Goal: Use online tool/utility: Utilize a website feature to perform a specific function

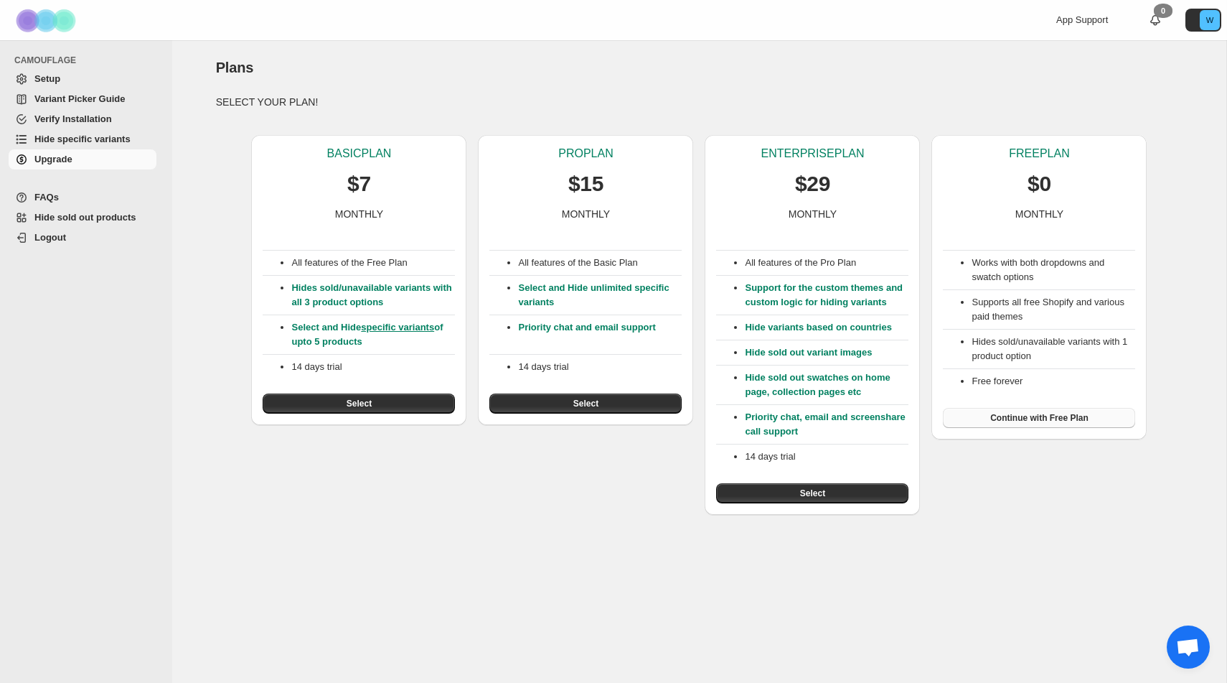
click at [1093, 420] on button "Continue with Free Plan" at bounding box center [1039, 418] width 192 height 20
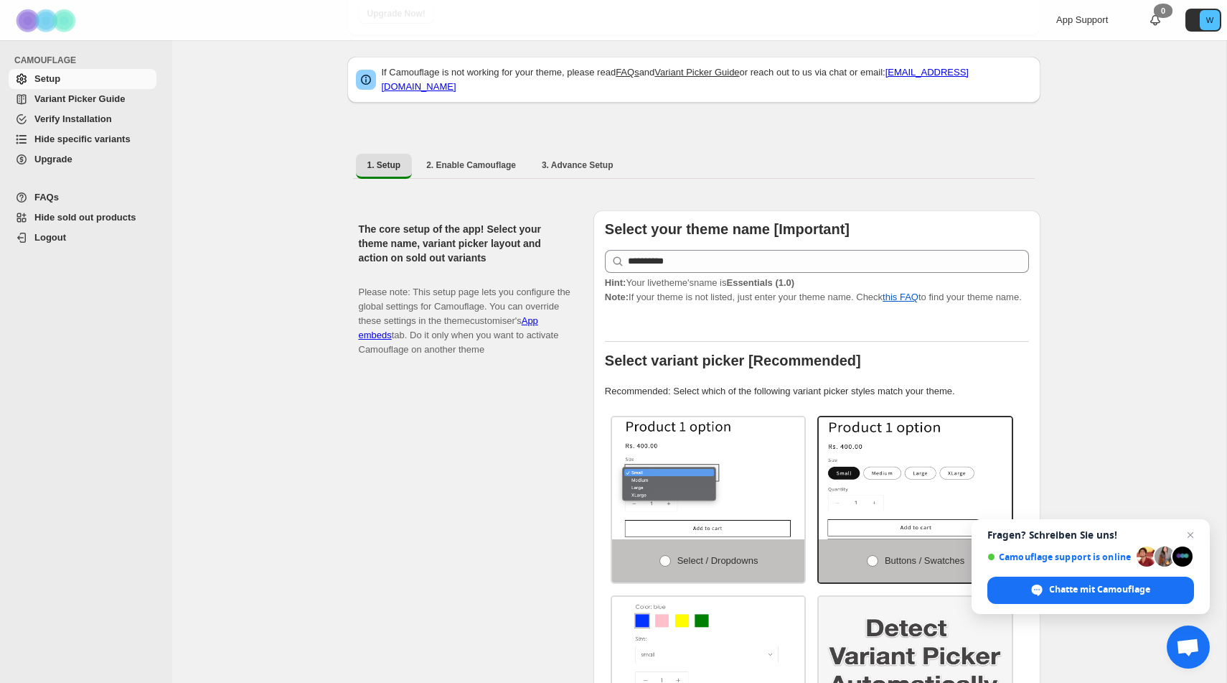
scroll to position [191, 0]
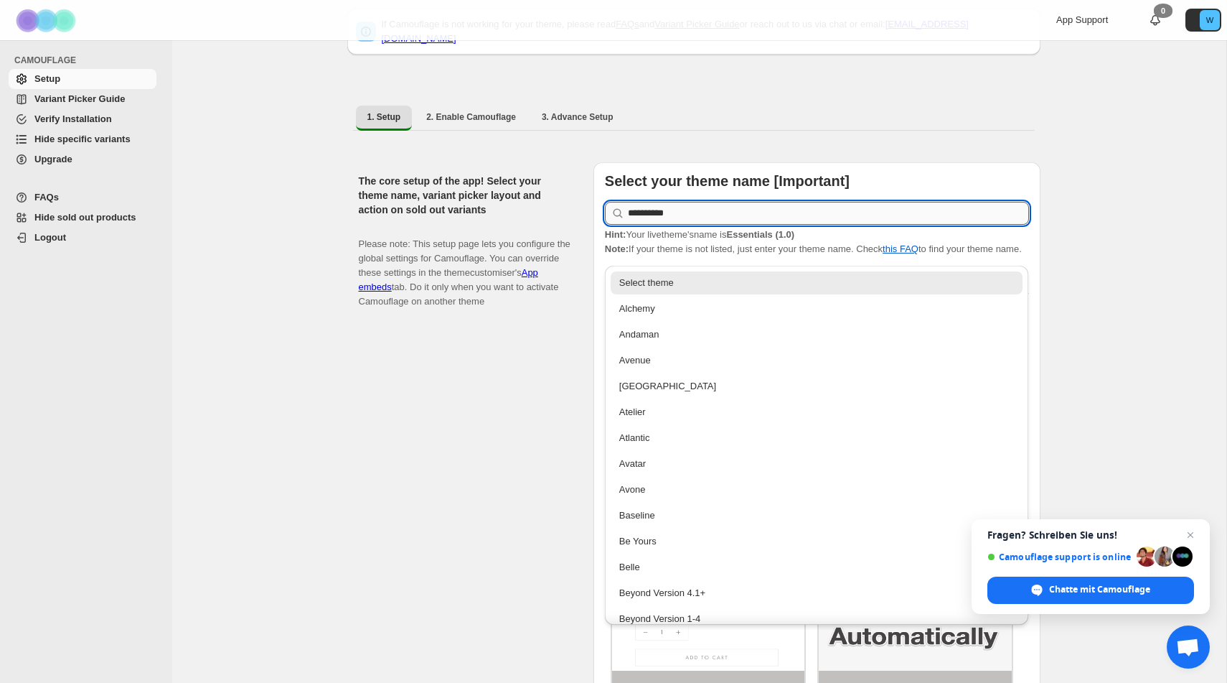
click at [811, 205] on input "**********" at bounding box center [828, 213] width 401 height 23
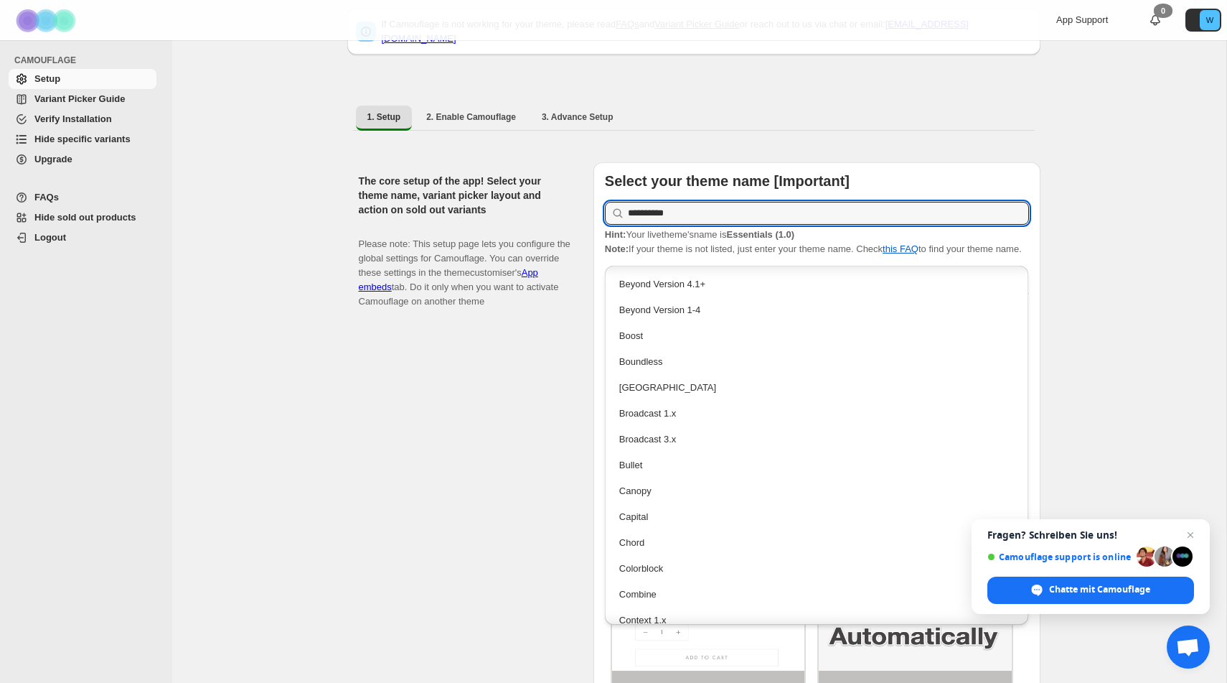
scroll to position [375, 0]
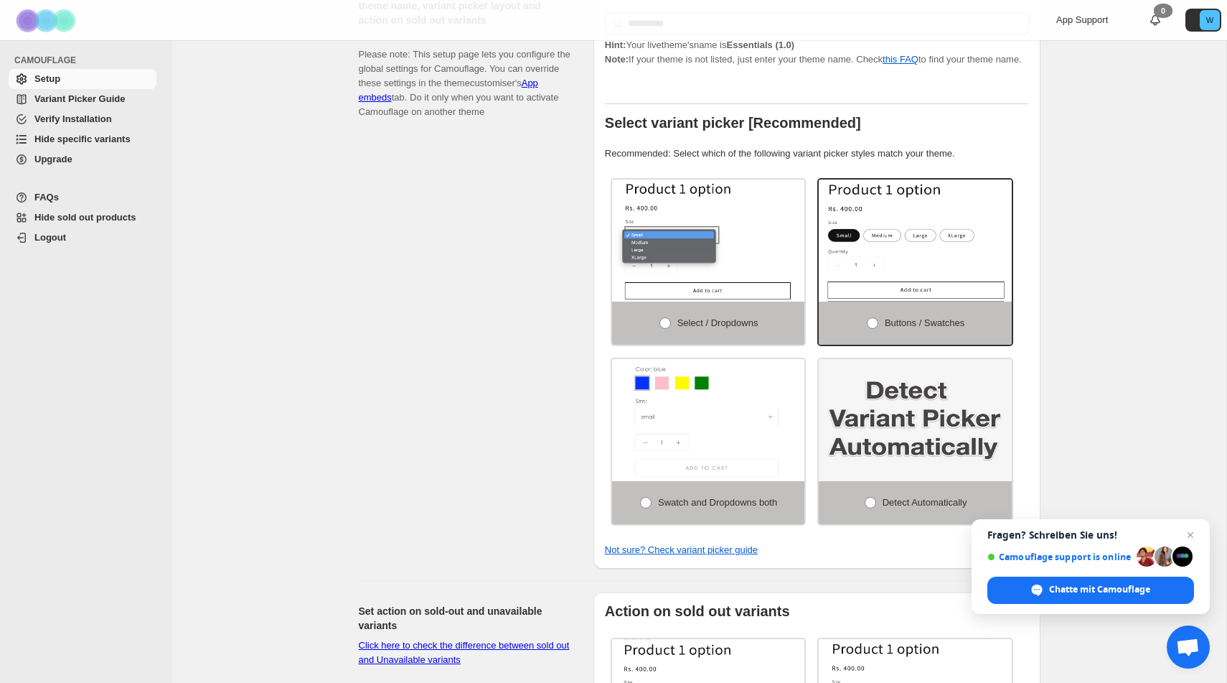
scroll to position [383, 0]
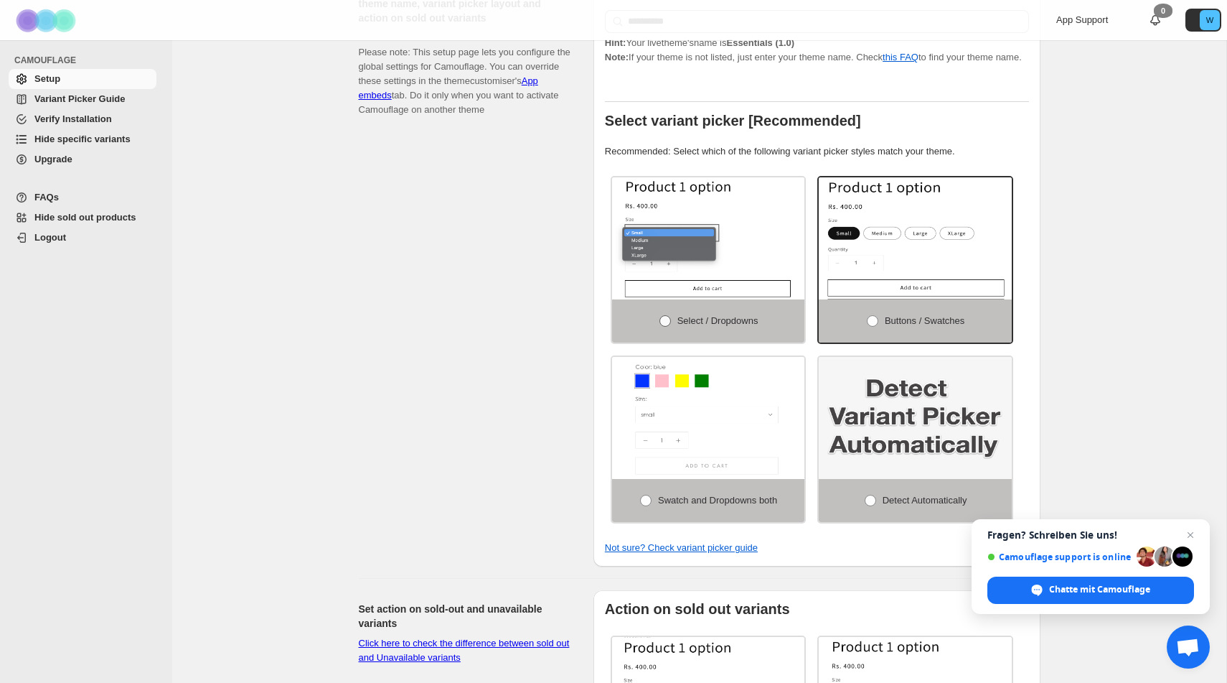
click at [708, 326] on span "Select / Dropdowns" at bounding box center [718, 320] width 81 height 11
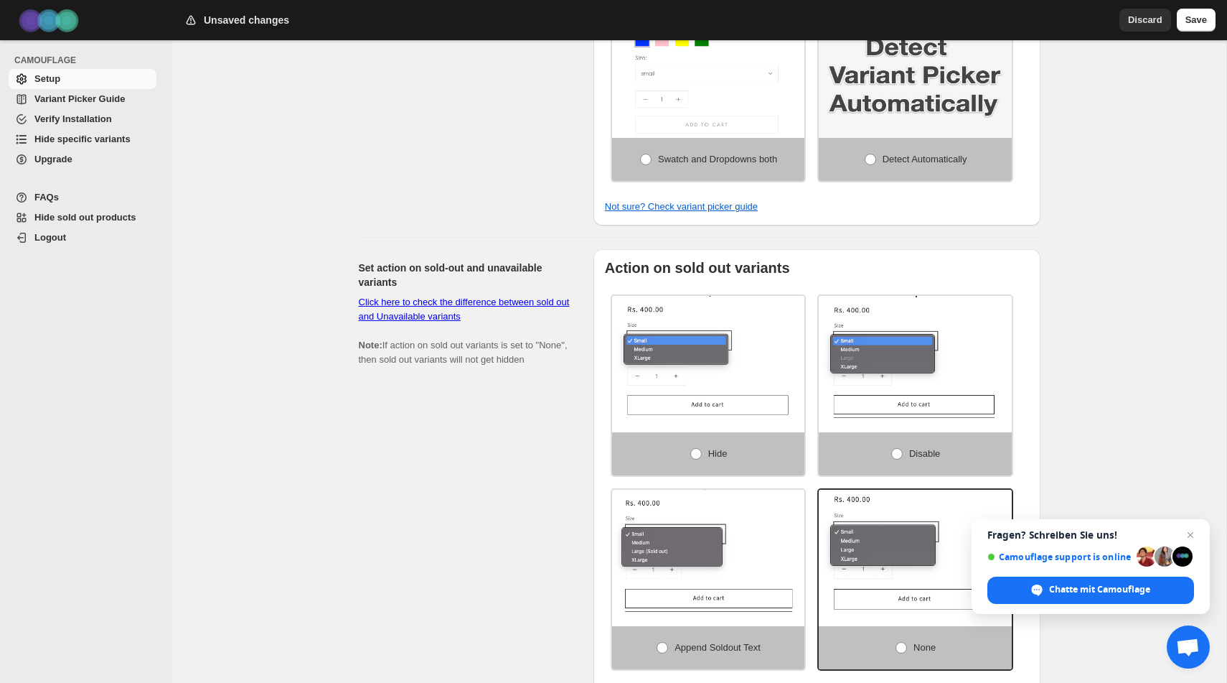
scroll to position [729, 0]
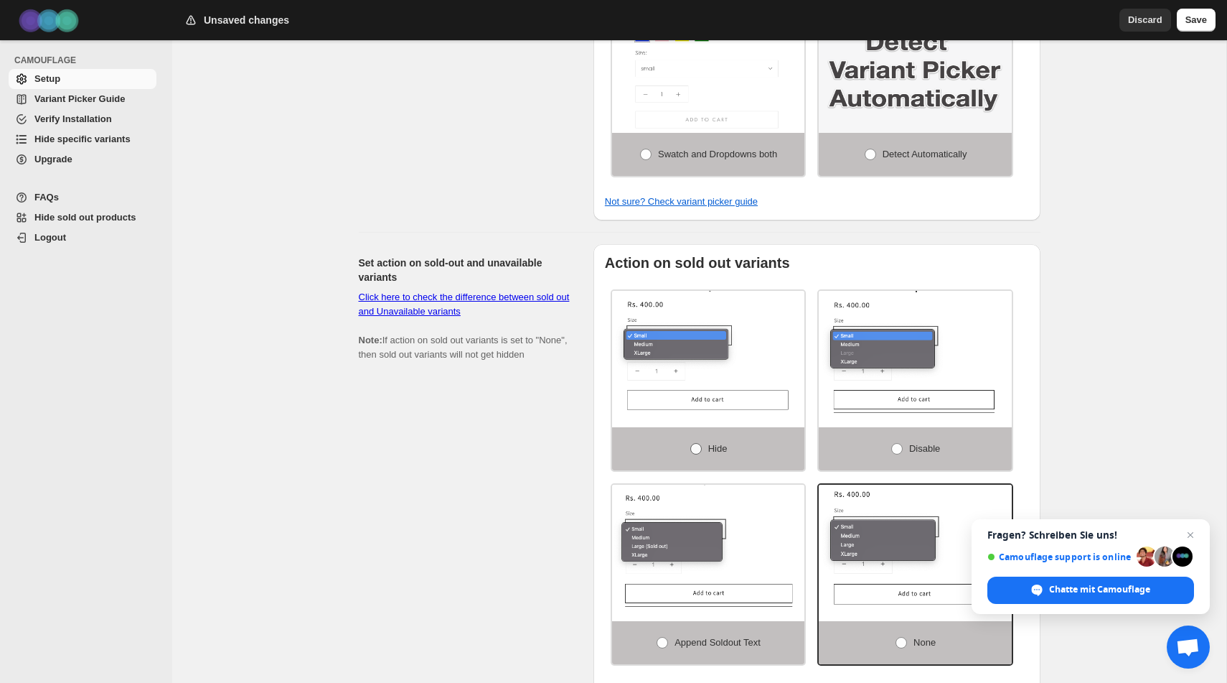
click at [710, 454] on span "Hide" at bounding box center [717, 448] width 19 height 11
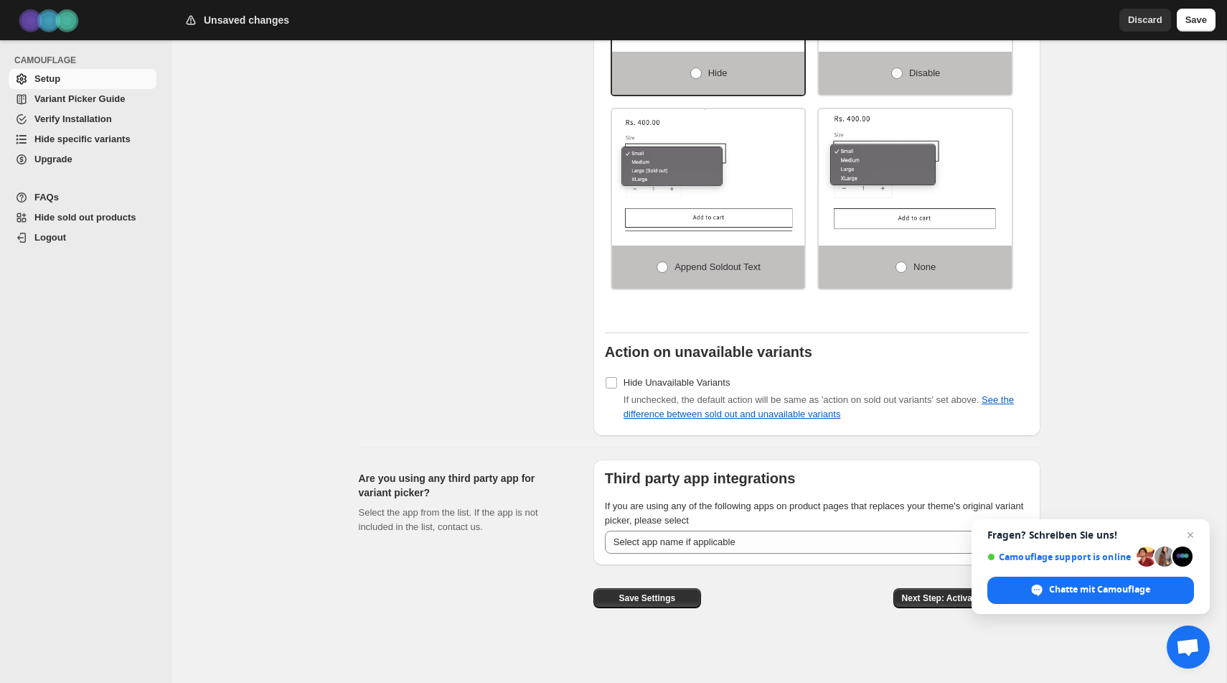
scroll to position [1108, 0]
click at [681, 379] on span "Hide Unavailable Variants" at bounding box center [677, 382] width 107 height 11
click at [1195, 534] on span "Chat schließen" at bounding box center [1191, 535] width 18 height 18
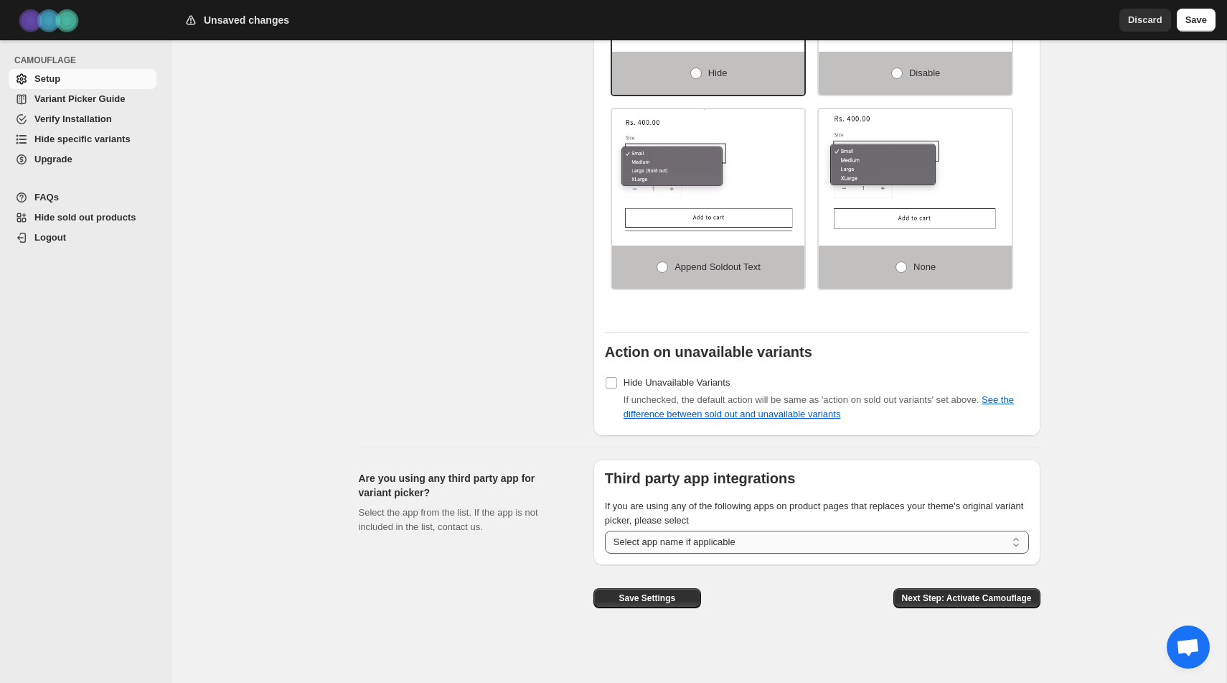
click at [993, 544] on select "**********" at bounding box center [817, 541] width 424 height 23
click at [991, 603] on span "Next Step: Activate Camouflage" at bounding box center [967, 597] width 130 height 11
select select "**********"
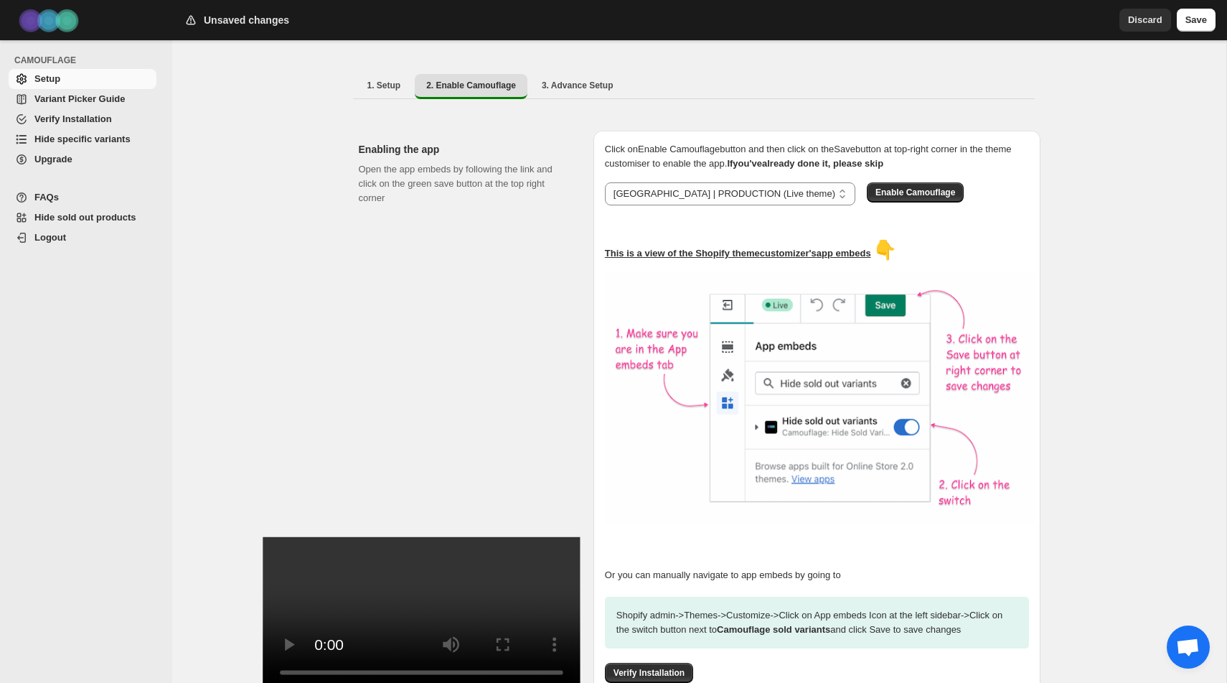
scroll to position [42, 0]
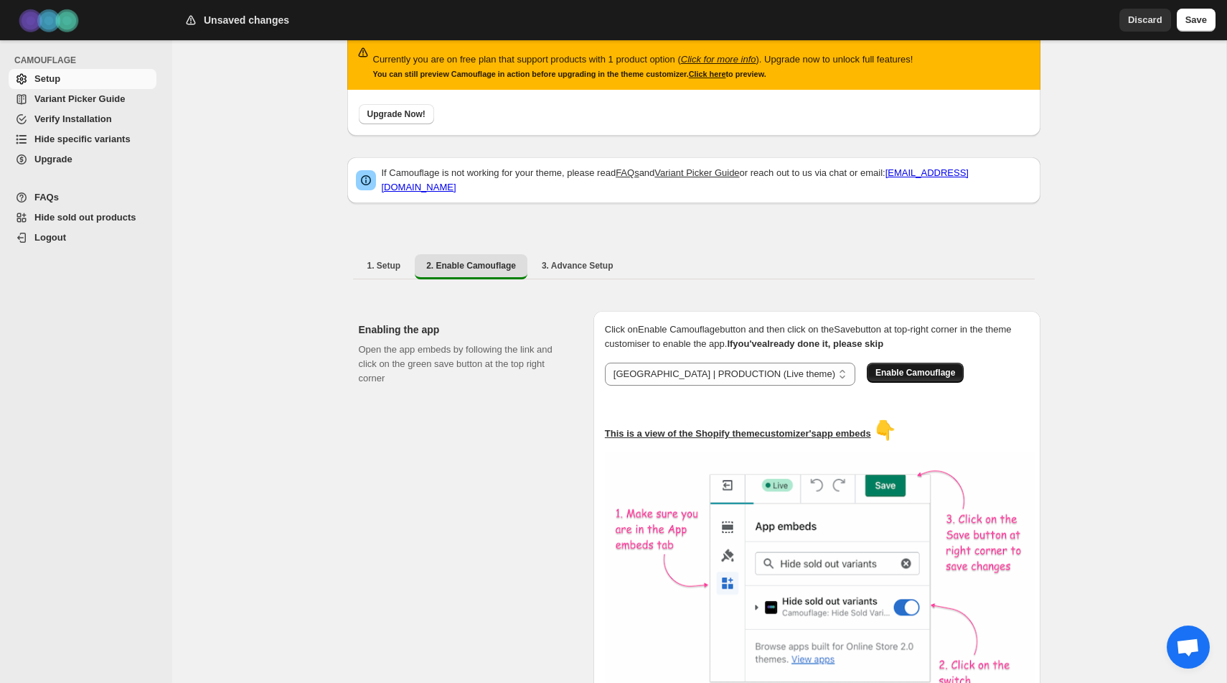
click at [893, 367] on span "Enable Camouflage" at bounding box center [916, 372] width 80 height 11
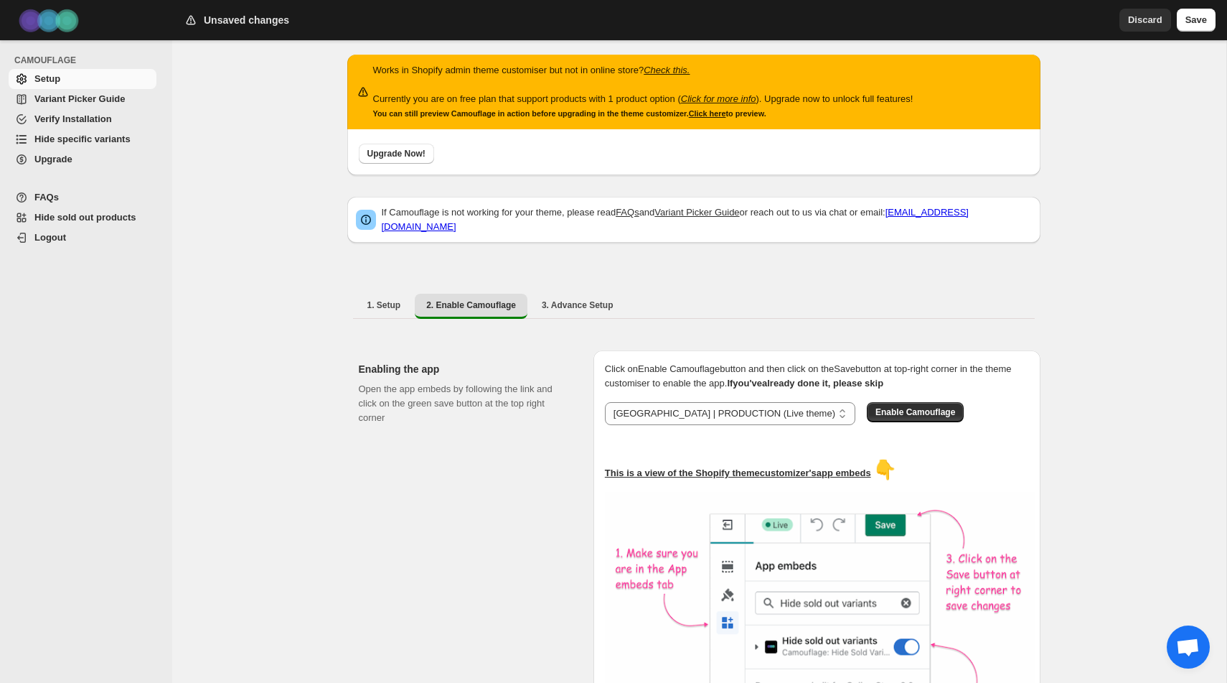
scroll to position [0, 0]
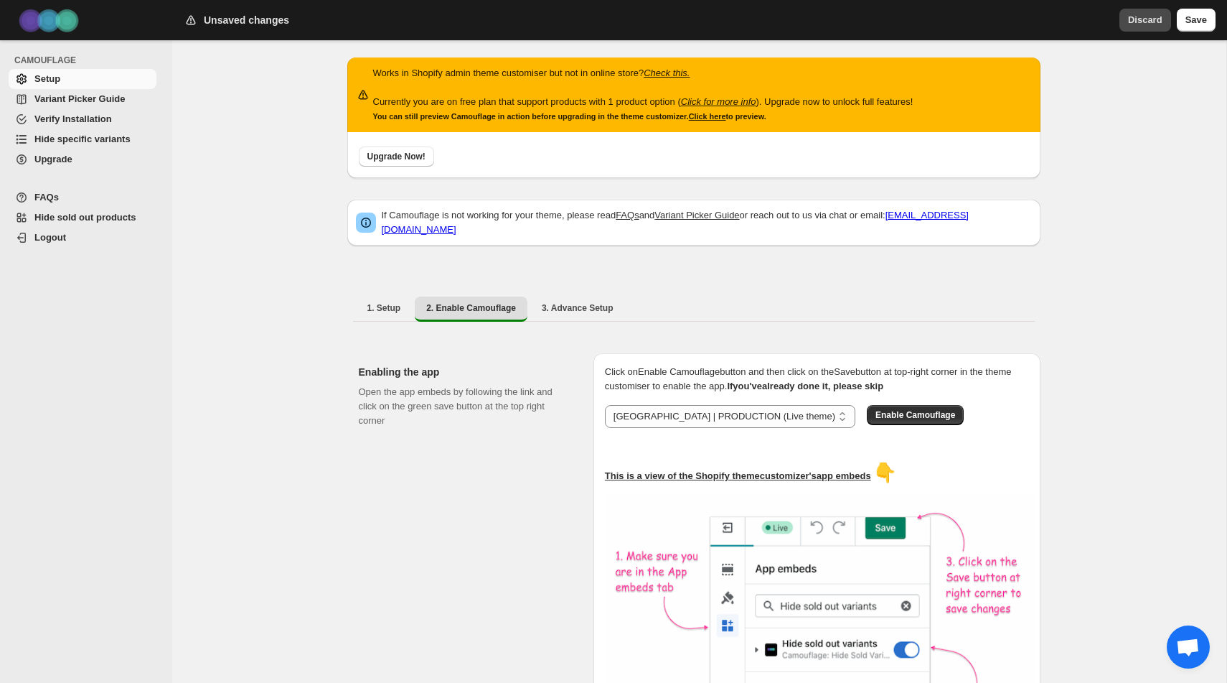
click at [1139, 20] on span "Discard" at bounding box center [1145, 20] width 34 height 14
